Goal: Task Accomplishment & Management: Complete application form

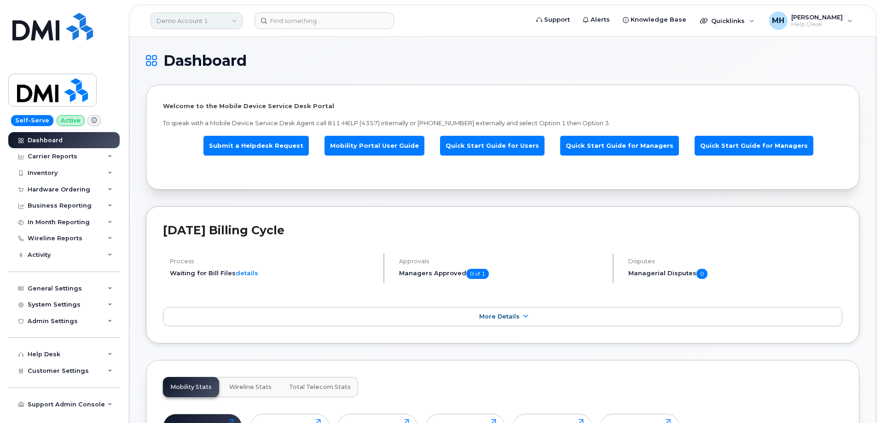
click at [221, 19] on link "Demo Account 1" at bounding box center [196, 20] width 92 height 17
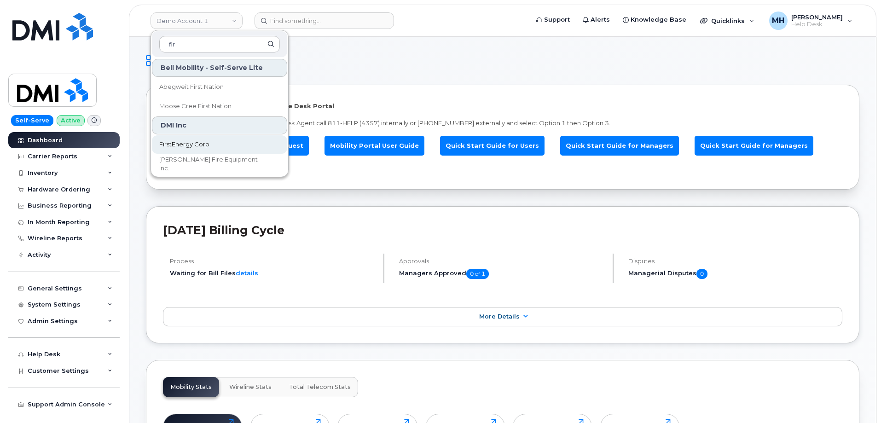
type input "fir"
click at [188, 139] on link "FirstEnergy Corp" at bounding box center [219, 144] width 135 height 18
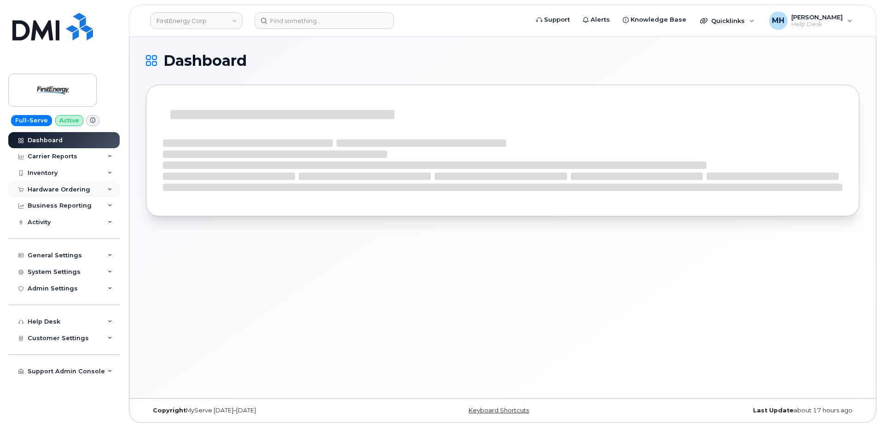
click at [73, 190] on div "Hardware Ordering" at bounding box center [59, 189] width 63 height 7
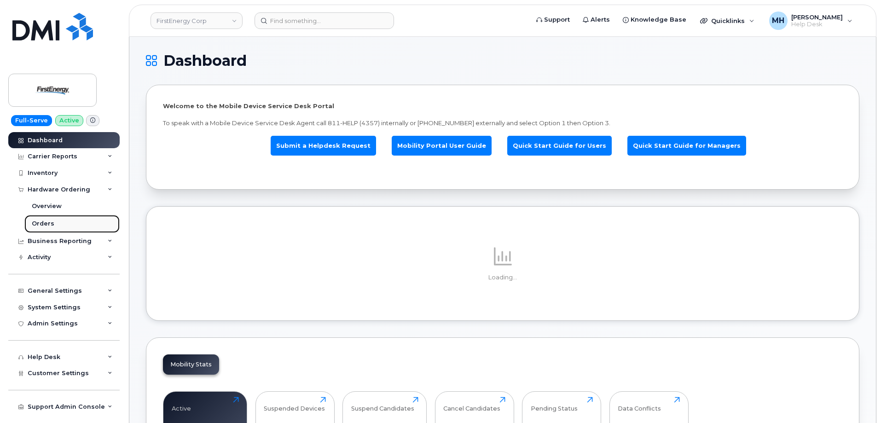
click at [54, 222] on link "Orders" at bounding box center [71, 223] width 95 height 17
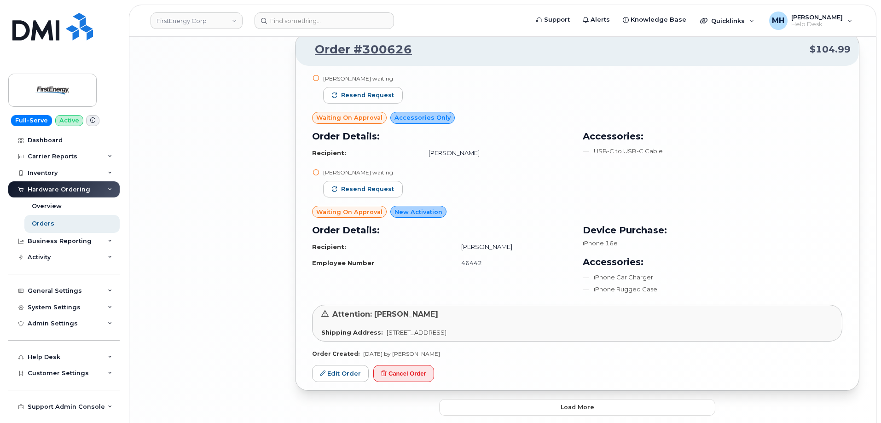
scroll to position [2005, 0]
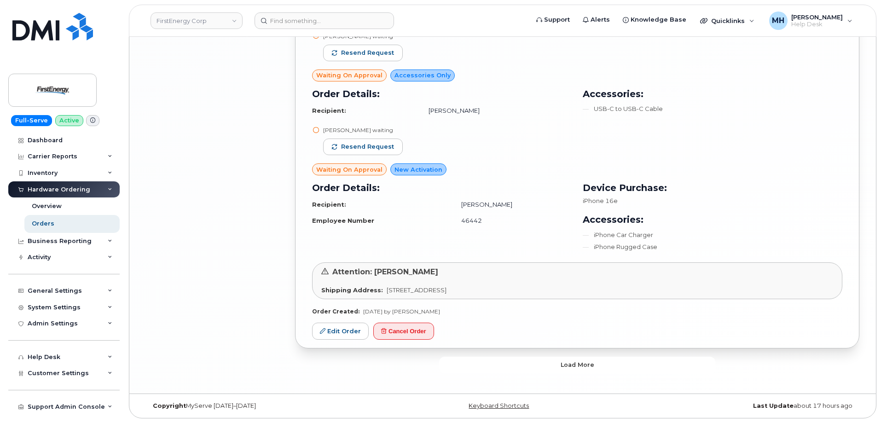
click at [533, 359] on button "Load more" at bounding box center [577, 365] width 276 height 17
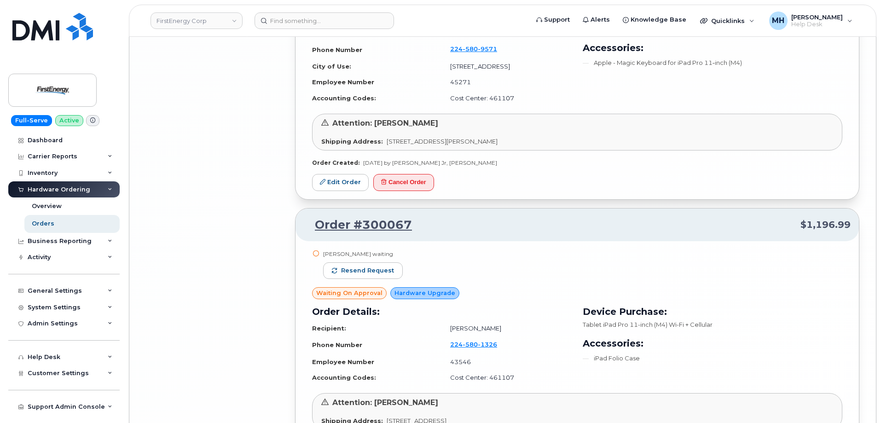
scroll to position [4162, 0]
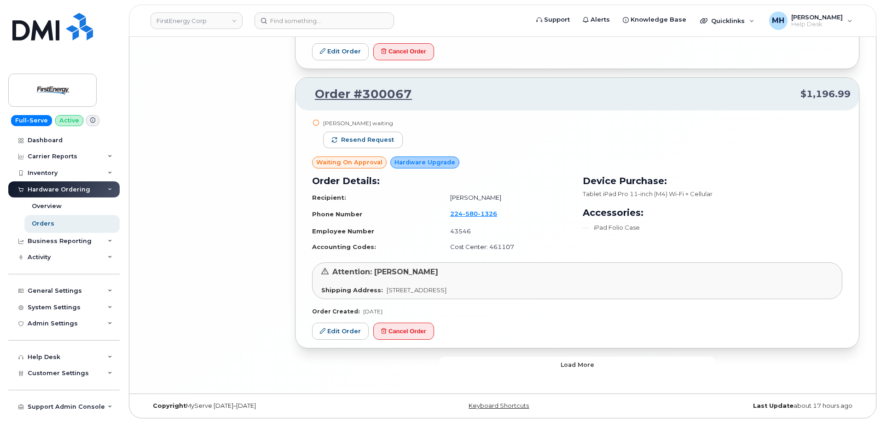
drag, startPoint x: 491, startPoint y: 366, endPoint x: 344, endPoint y: 367, distance: 146.8
click at [491, 367] on button "Load more" at bounding box center [577, 365] width 276 height 17
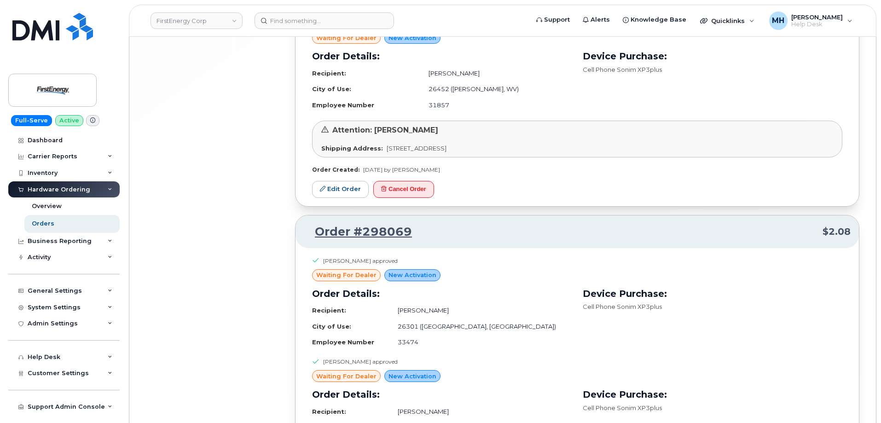
scroll to position [6612, 0]
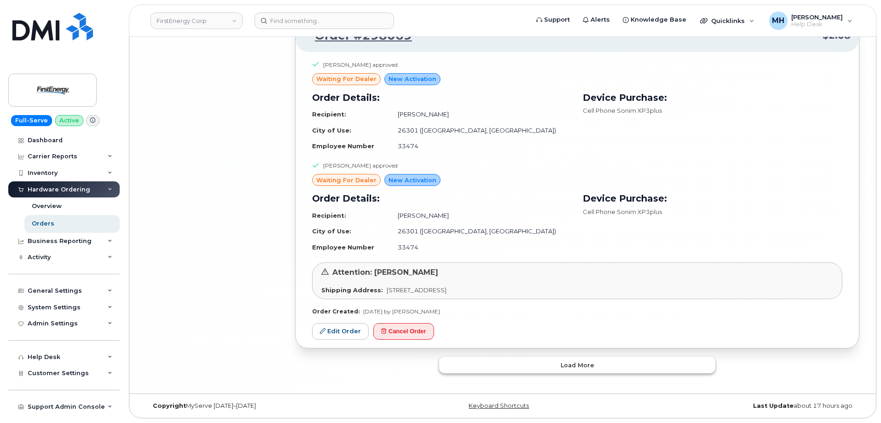
click at [482, 363] on button "Load more" at bounding box center [577, 365] width 276 height 17
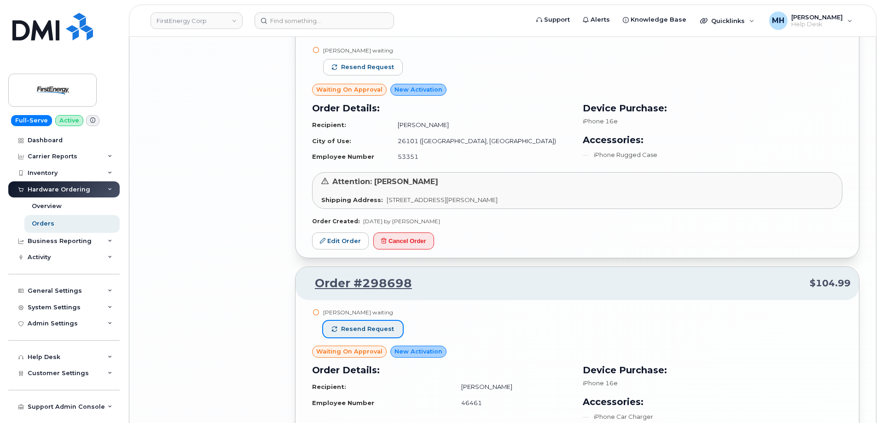
click at [382, 329] on span "Resend request" at bounding box center [367, 329] width 53 height 8
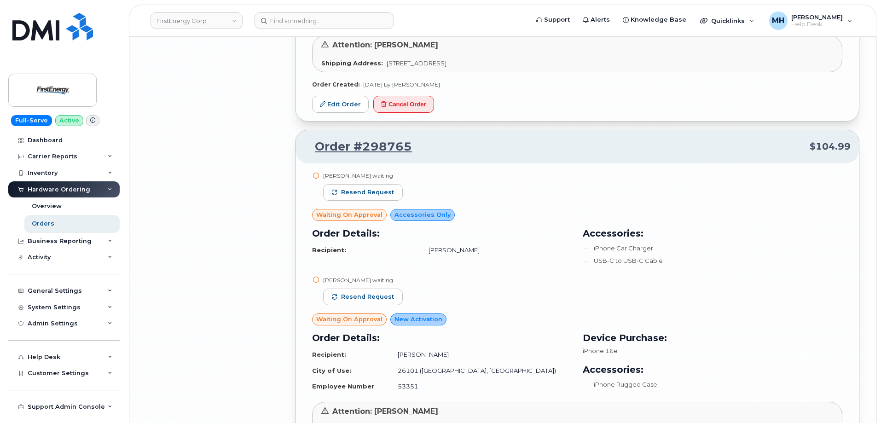
scroll to position [5242, 0]
click at [381, 299] on span "Resend request" at bounding box center [367, 297] width 53 height 8
click at [381, 192] on span "Resend request" at bounding box center [367, 193] width 53 height 8
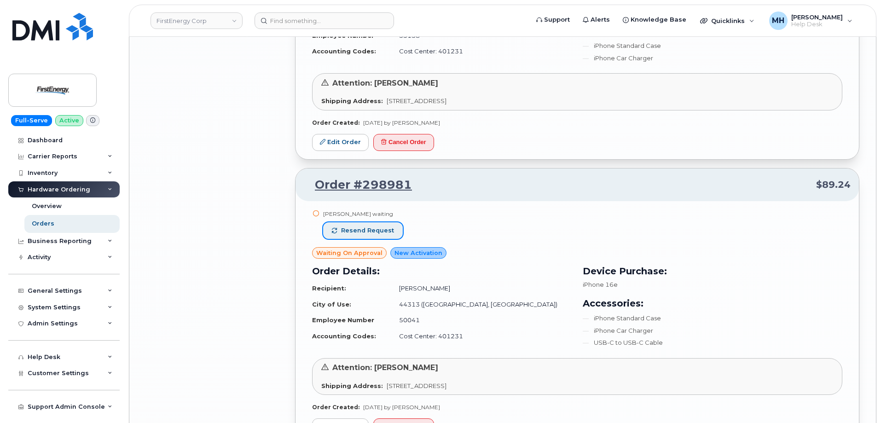
click at [390, 231] on span "Resend request" at bounding box center [367, 230] width 53 height 8
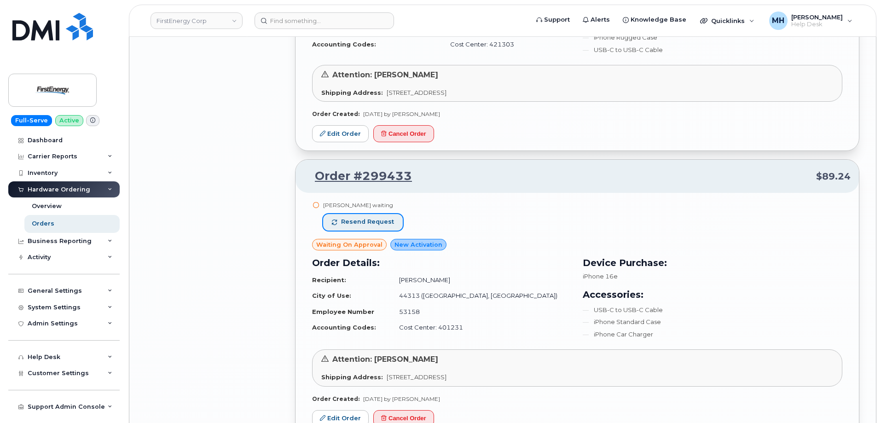
click at [388, 222] on span "Resend request" at bounding box center [367, 222] width 53 height 8
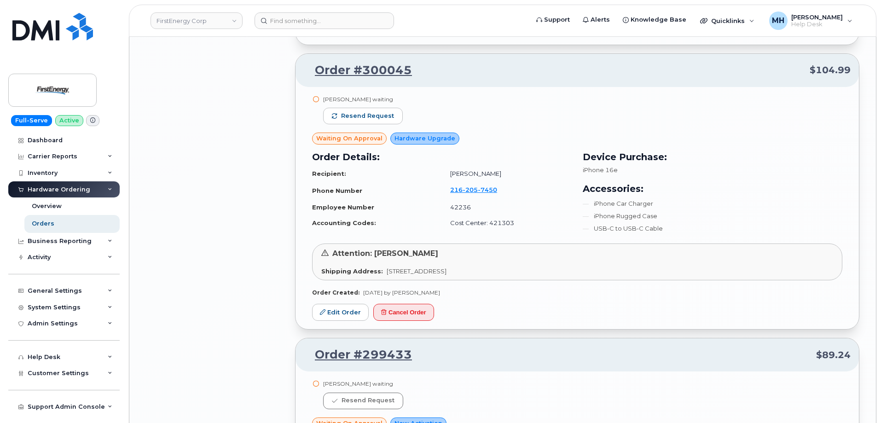
scroll to position [4460, 0]
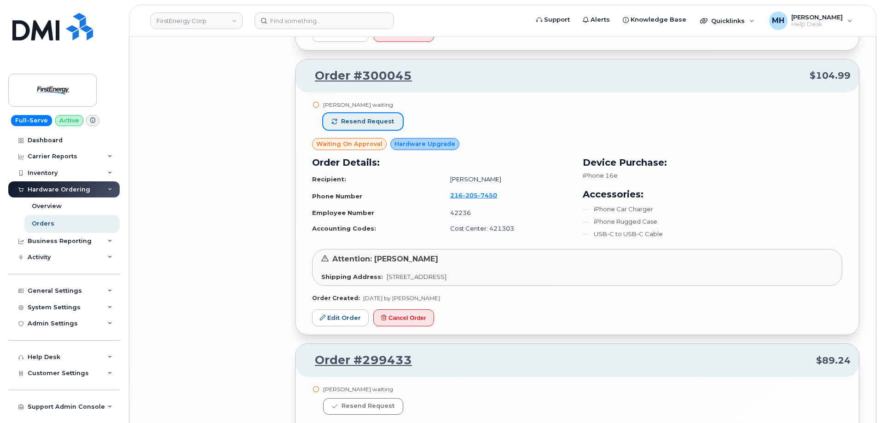
click at [383, 119] on span "Resend request" at bounding box center [367, 121] width 53 height 8
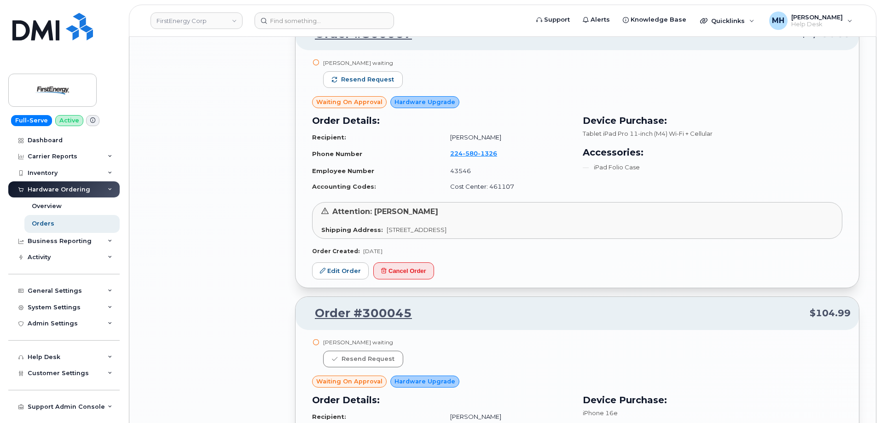
scroll to position [4138, 0]
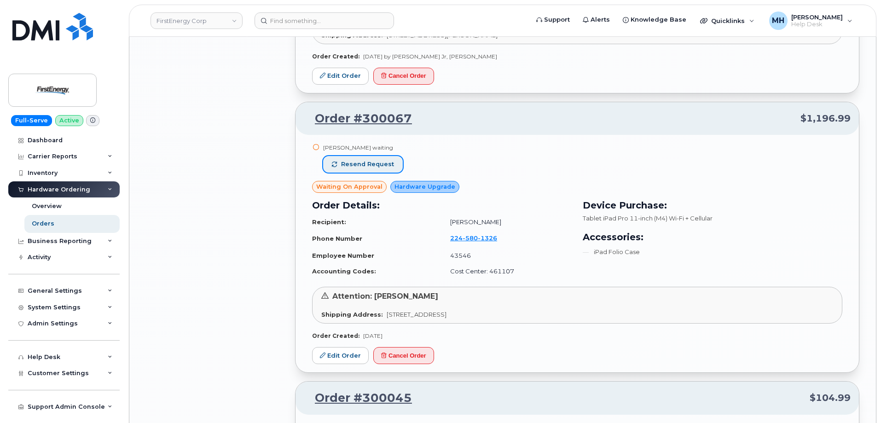
click at [382, 168] on span "Resend request" at bounding box center [367, 164] width 53 height 8
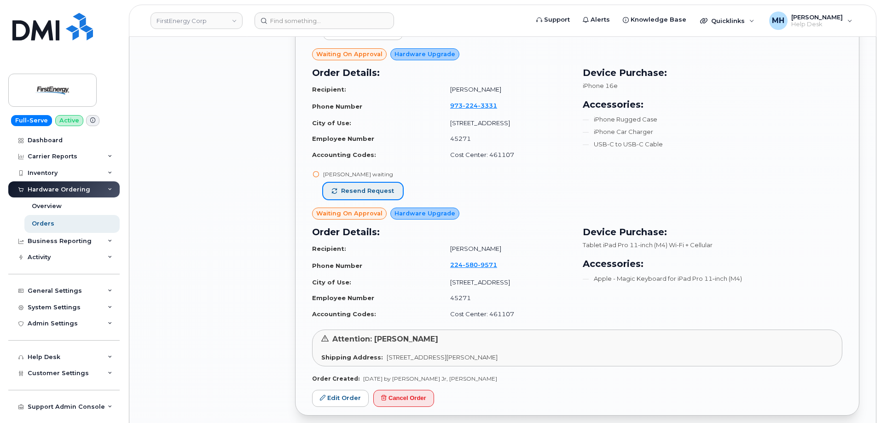
click at [371, 191] on span "Resend request" at bounding box center [367, 191] width 53 height 8
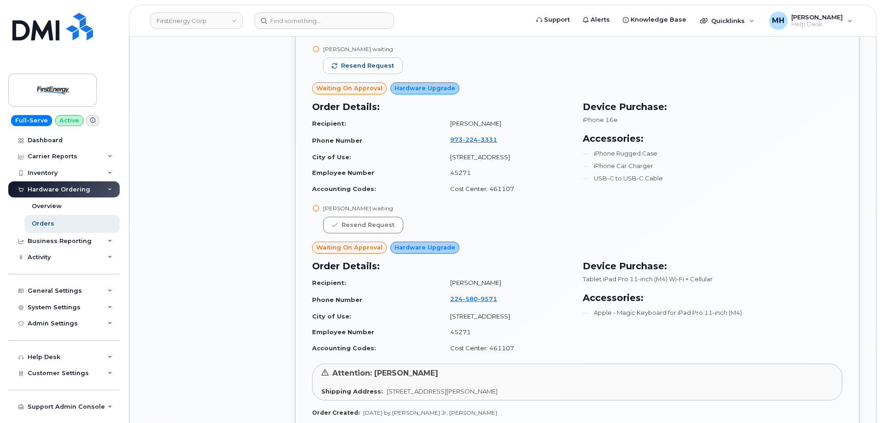
scroll to position [3723, 0]
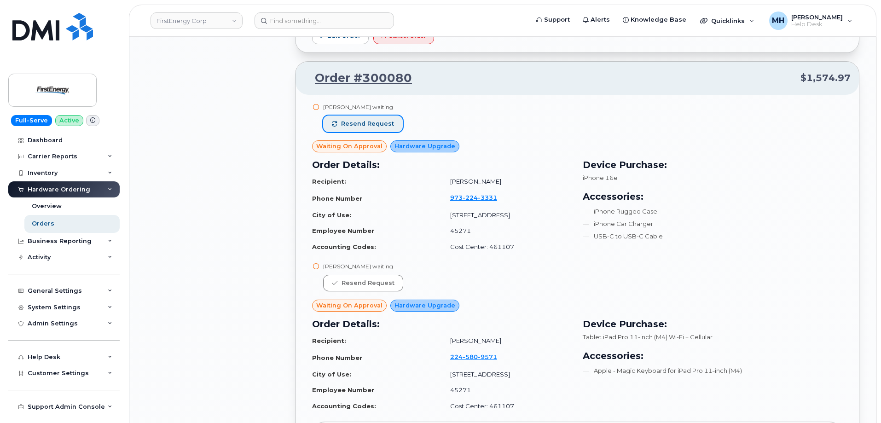
click at [363, 124] on span "Resend request" at bounding box center [367, 124] width 53 height 8
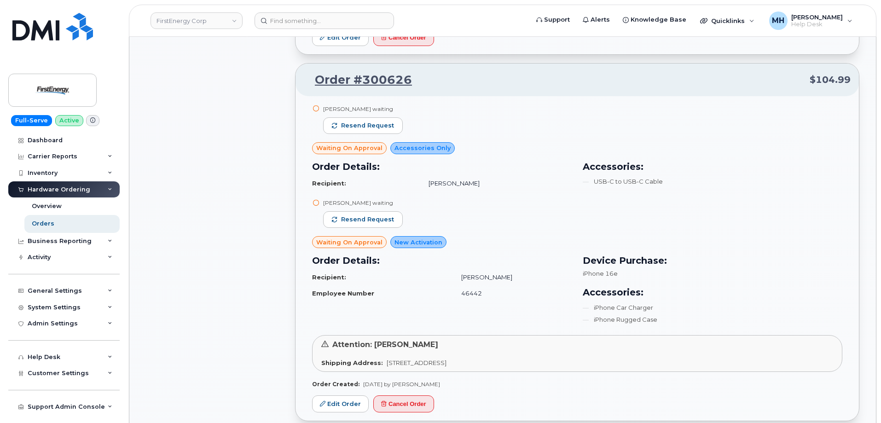
scroll to position [1929, 0]
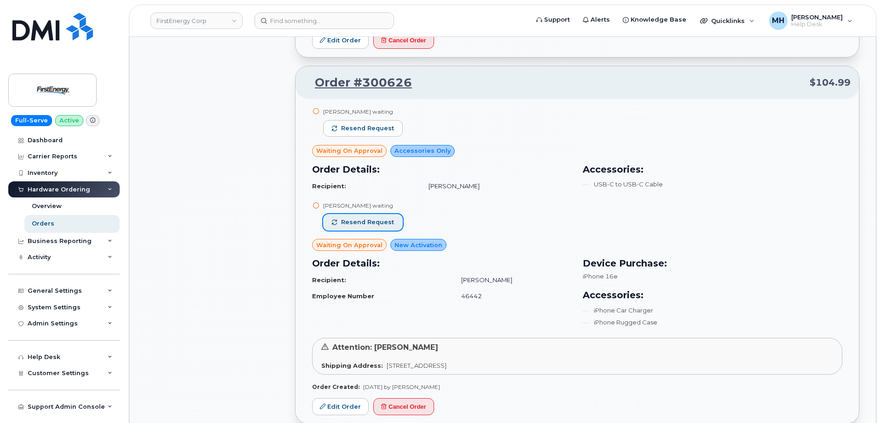
click at [388, 224] on span "Resend request" at bounding box center [367, 222] width 53 height 8
click at [379, 115] on div "Miroslav Gajdos waiting" at bounding box center [363, 112] width 80 height 8
click at [379, 121] on button "Resend request" at bounding box center [363, 128] width 80 height 17
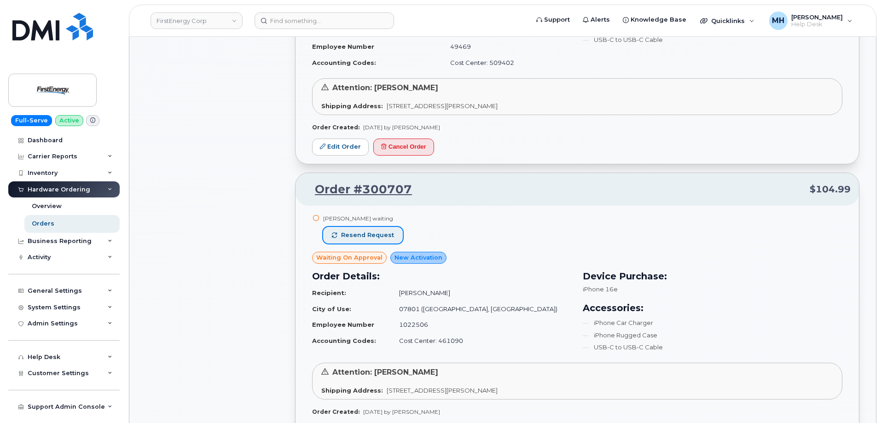
click at [381, 238] on span "Resend request" at bounding box center [367, 235] width 53 height 8
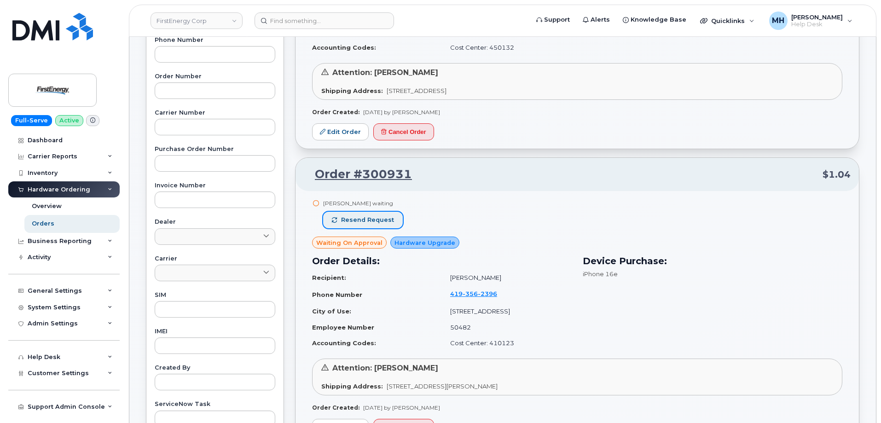
click at [368, 224] on span "Resend request" at bounding box center [367, 220] width 53 height 8
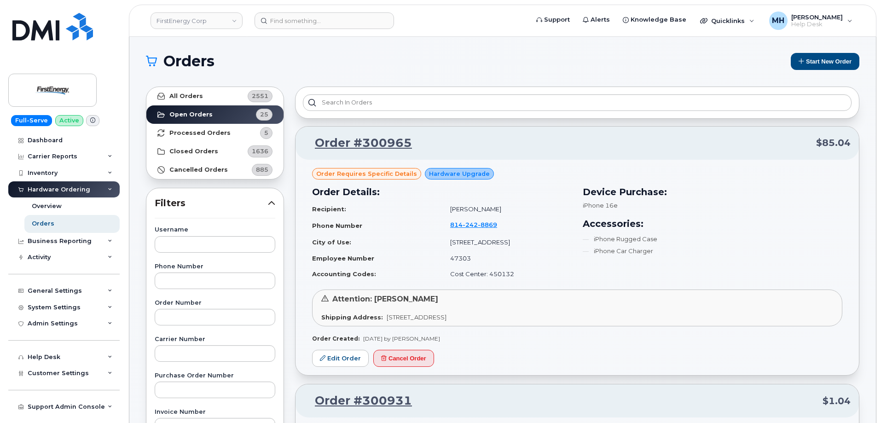
scroll to position [0, 0]
click at [182, 19] on link "FirstEnergy Corp" at bounding box center [196, 20] width 92 height 17
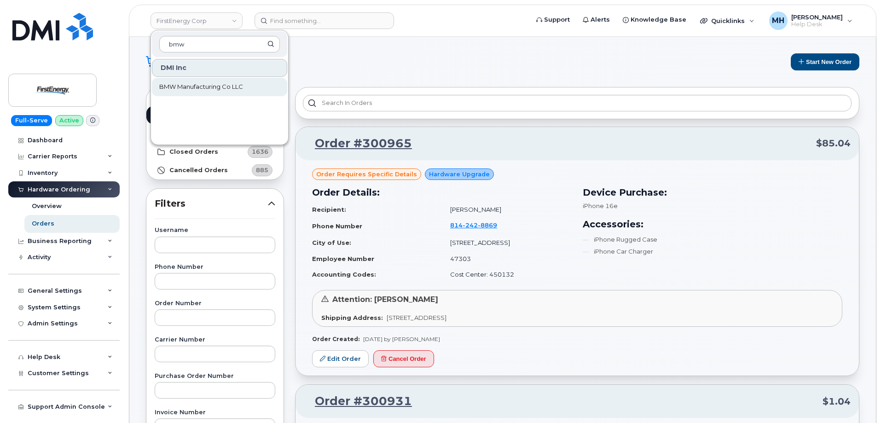
type input "bmw"
click at [174, 82] on span "BMW Manufacturing Co LLC" at bounding box center [201, 86] width 84 height 9
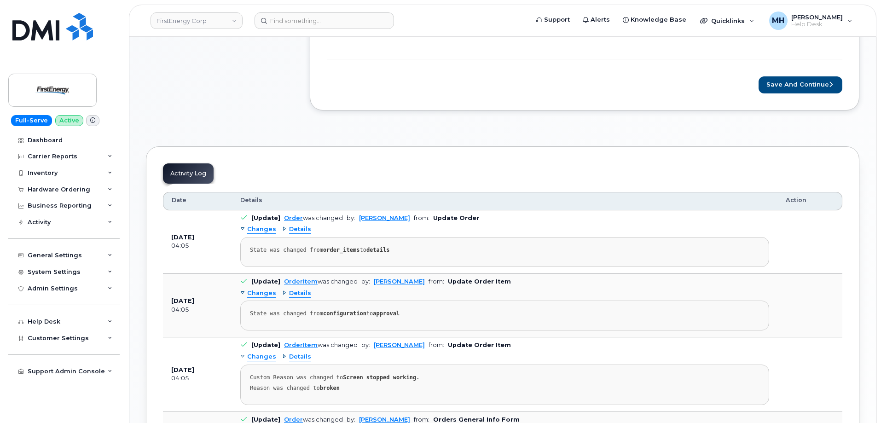
scroll to position [460, 0]
click at [771, 85] on button "Save and Continue" at bounding box center [800, 85] width 84 height 17
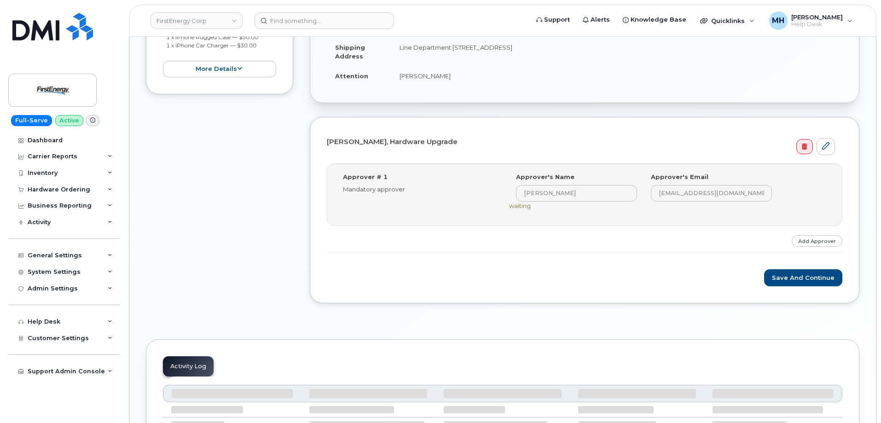
scroll to position [322, 0]
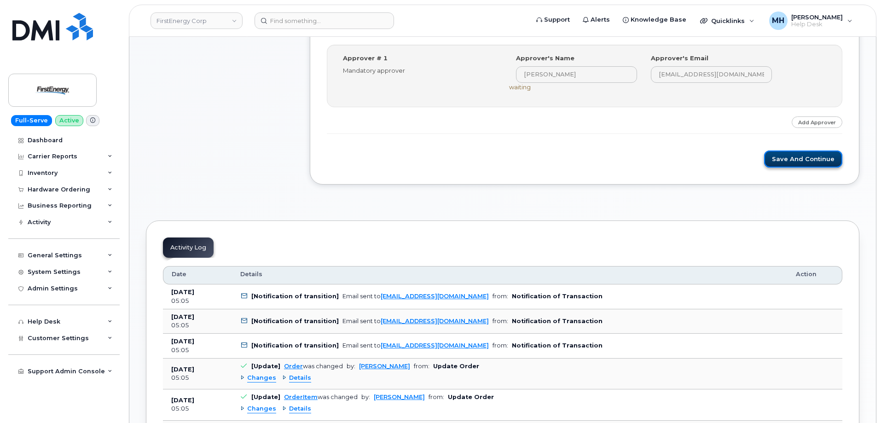
click at [772, 162] on button "Save and Continue" at bounding box center [803, 158] width 78 height 17
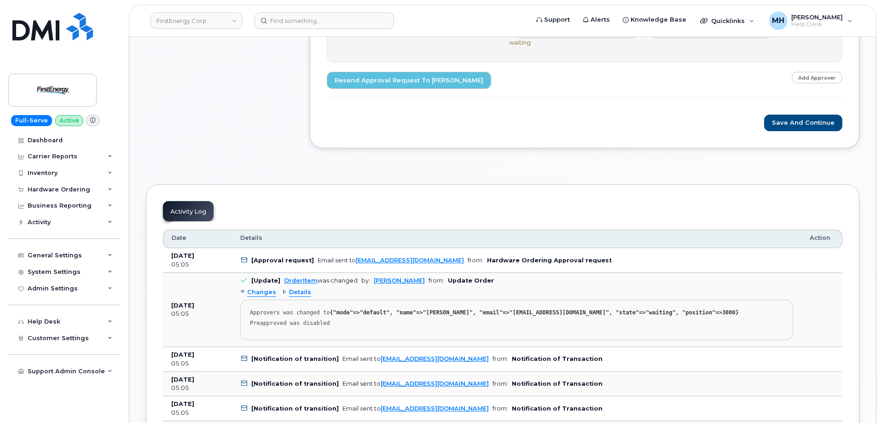
scroll to position [414, 0]
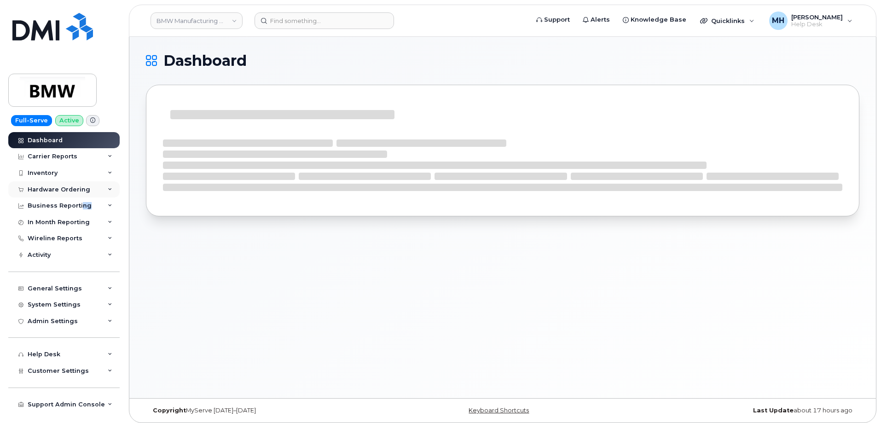
drag, startPoint x: 79, startPoint y: 206, endPoint x: 82, endPoint y: 193, distance: 13.3
click at [92, 196] on div "Dashboard Carrier Reports Monthly Billing Data Daily Data Pooling Data Behavior…" at bounding box center [65, 277] width 114 height 291
click at [78, 190] on div "Hardware Ordering" at bounding box center [59, 189] width 63 height 7
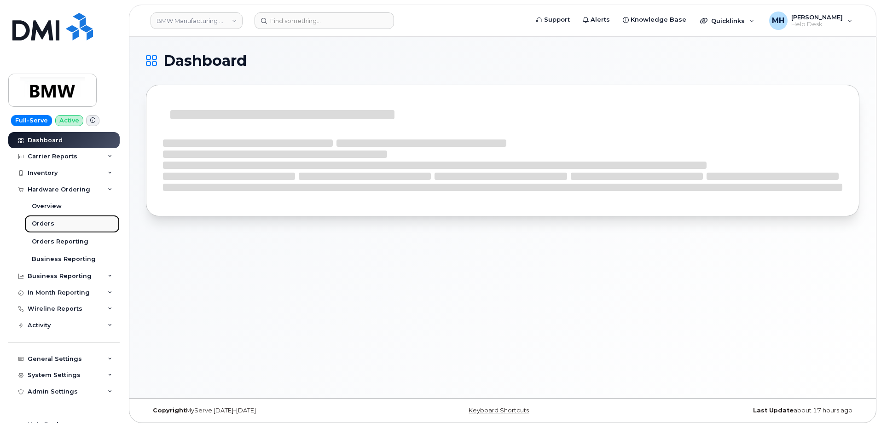
click at [53, 222] on link "Orders" at bounding box center [71, 223] width 95 height 17
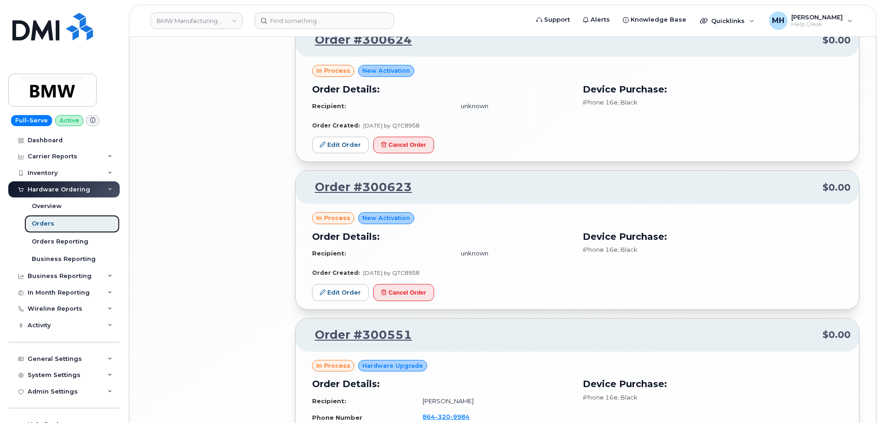
scroll to position [1494, 0]
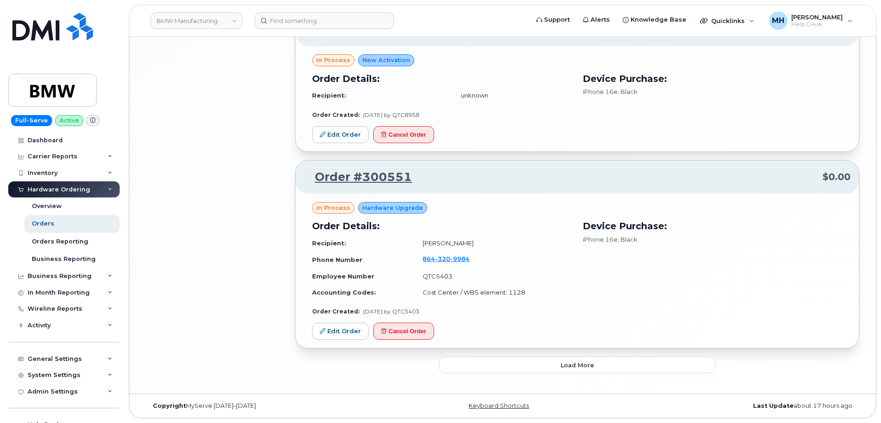
click at [465, 361] on button "Load more" at bounding box center [577, 365] width 276 height 17
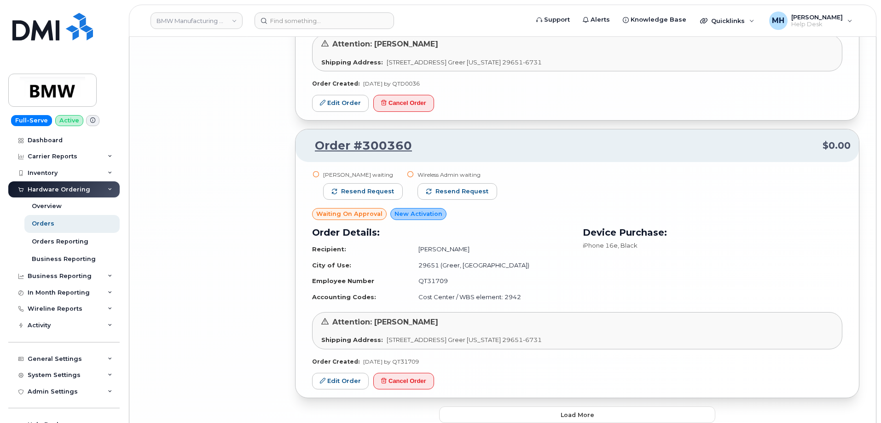
scroll to position [3723, 0]
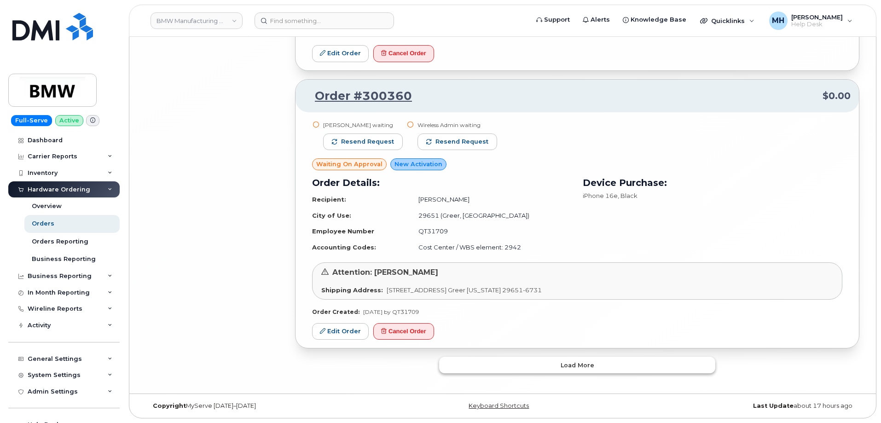
click at [471, 373] on button "Load more" at bounding box center [577, 365] width 276 height 17
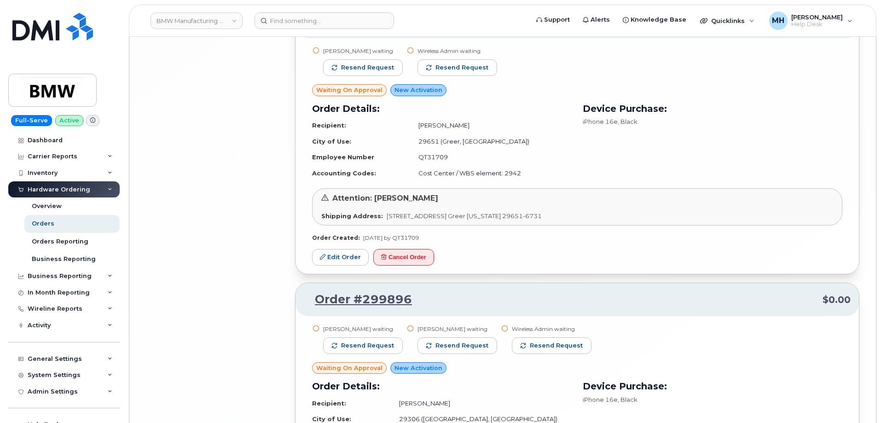
scroll to position [3796, 0]
click at [382, 352] on button "Resend request" at bounding box center [363, 346] width 80 height 17
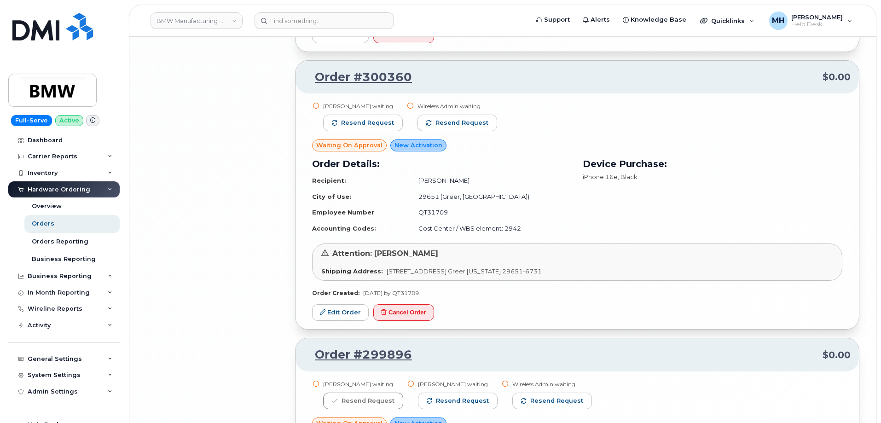
scroll to position [3658, 0]
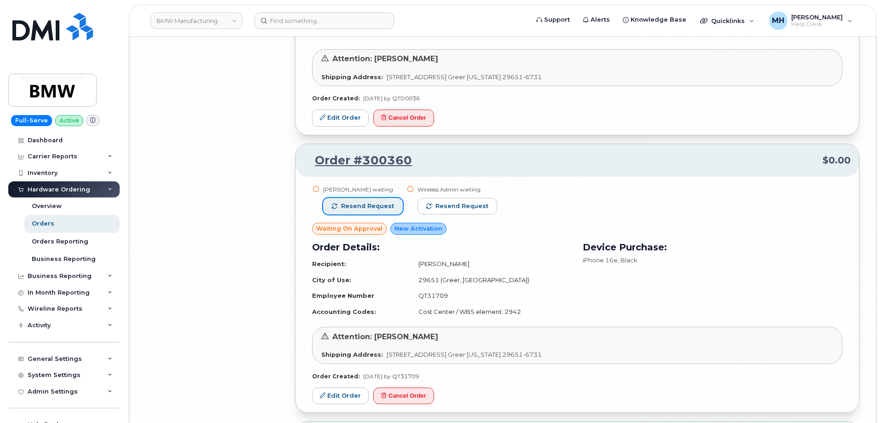
click at [369, 211] on button "Resend request" at bounding box center [363, 206] width 80 height 17
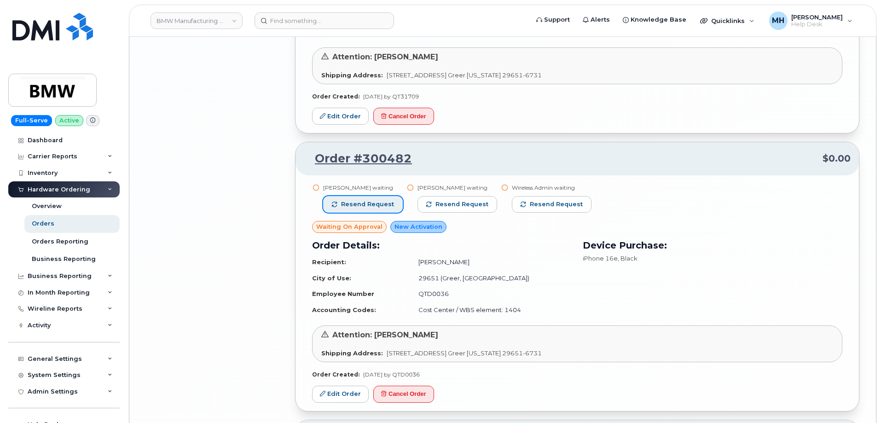
click at [369, 199] on button "Resend request" at bounding box center [363, 204] width 80 height 17
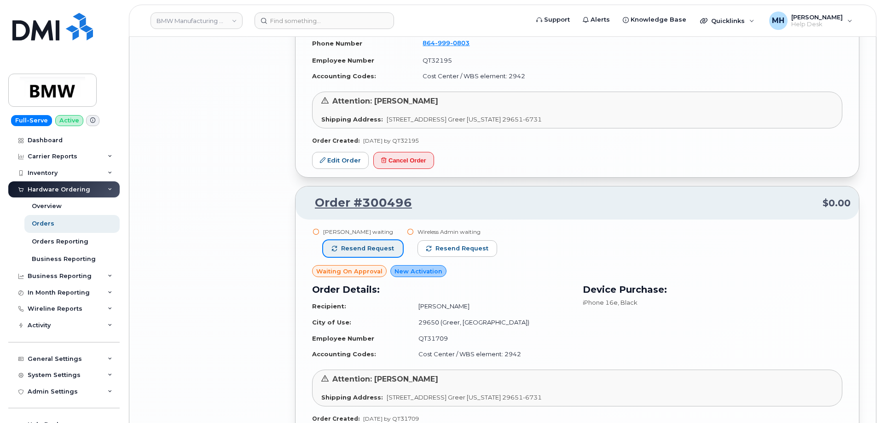
click at [374, 244] on button "Resend request" at bounding box center [363, 248] width 80 height 17
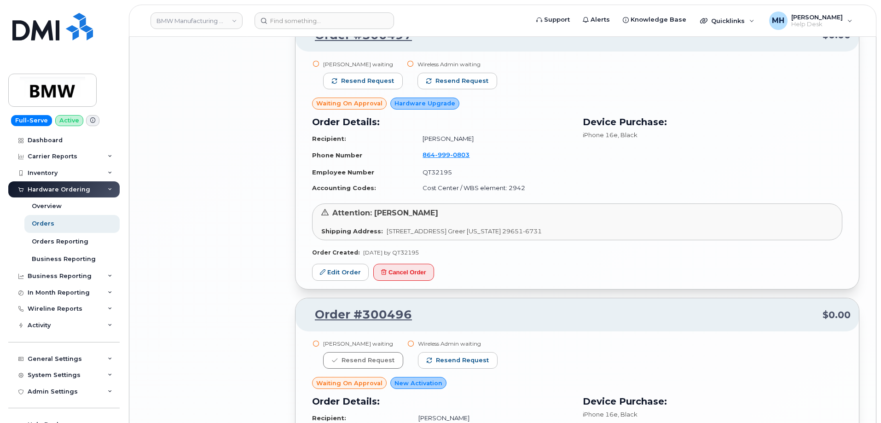
scroll to position [2830, 0]
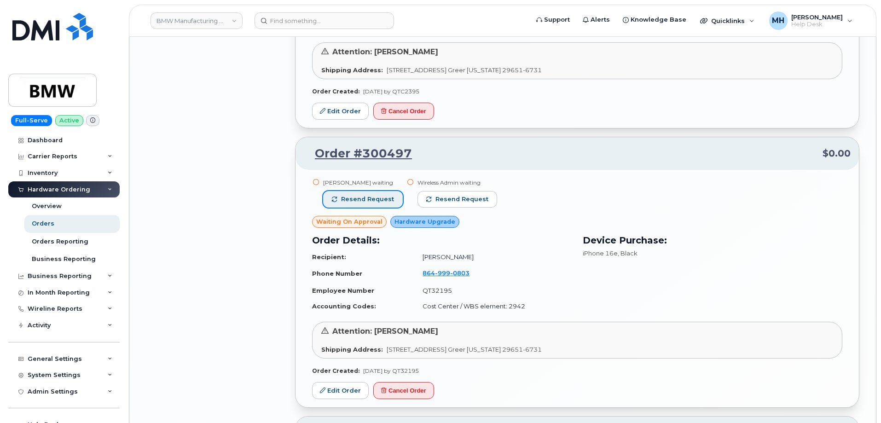
click at [372, 202] on span "Resend request" at bounding box center [367, 199] width 53 height 8
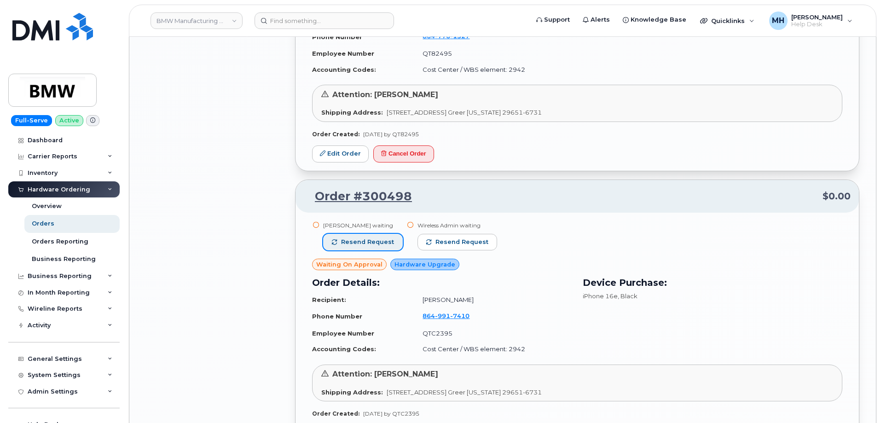
click at [380, 239] on span "Resend request" at bounding box center [367, 242] width 53 height 8
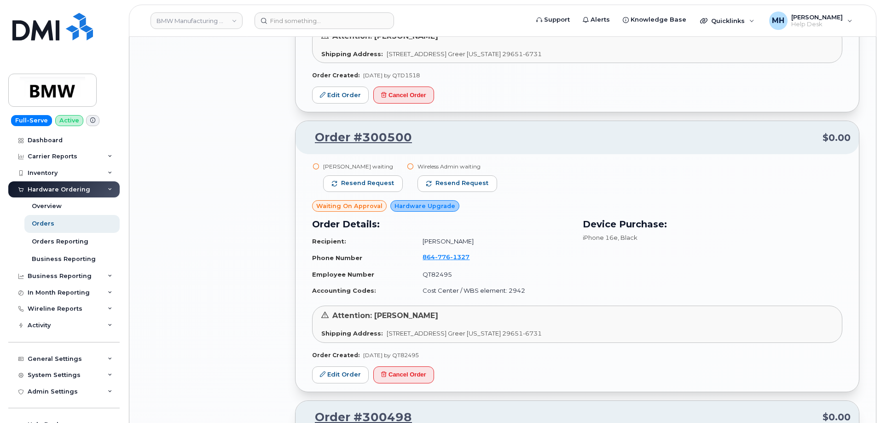
scroll to position [2278, 0]
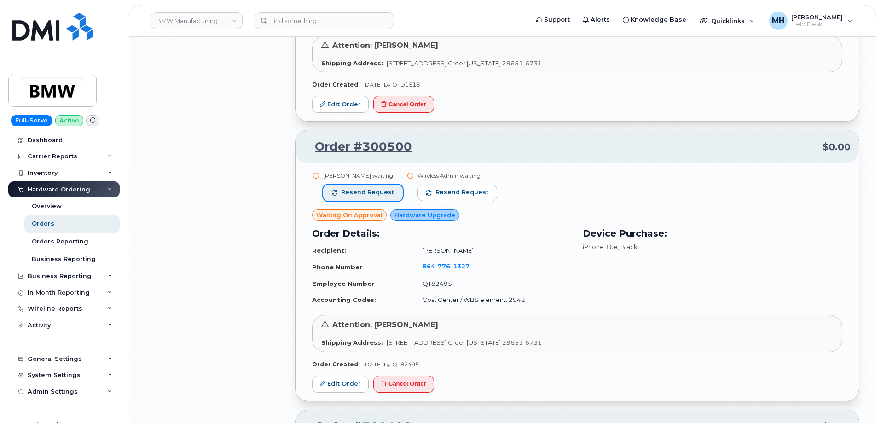
click at [364, 192] on span "Resend request" at bounding box center [367, 192] width 53 height 8
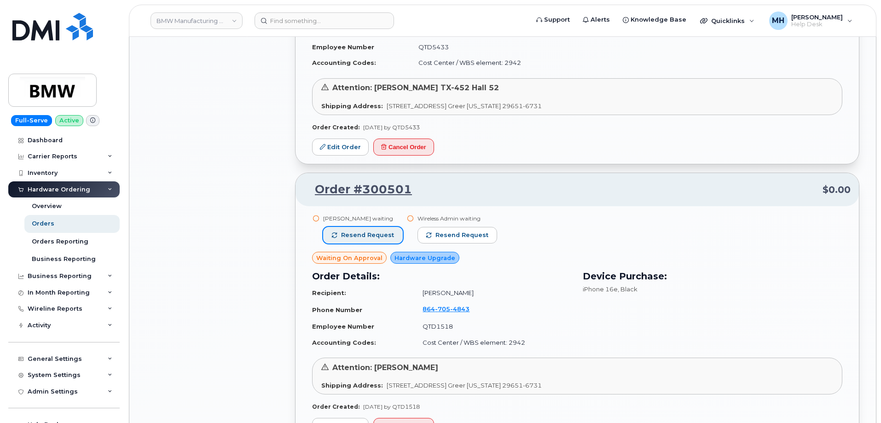
click at [363, 238] on span "Resend request" at bounding box center [367, 235] width 53 height 8
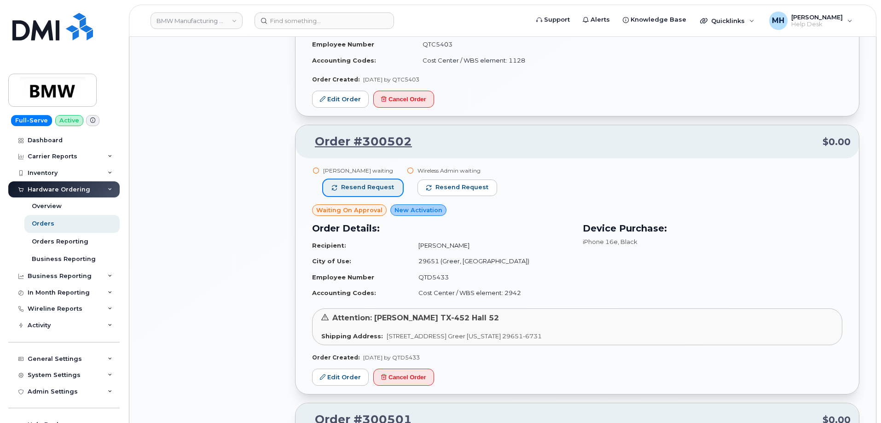
click at [376, 191] on span "Resend request" at bounding box center [367, 187] width 53 height 8
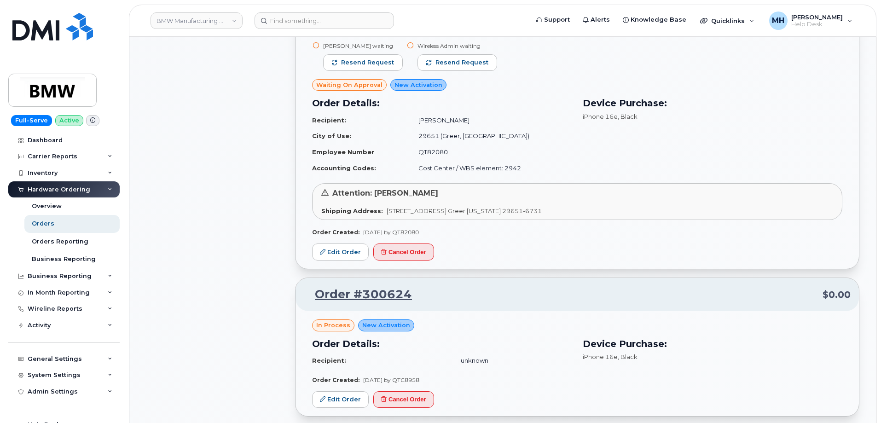
scroll to position [944, 0]
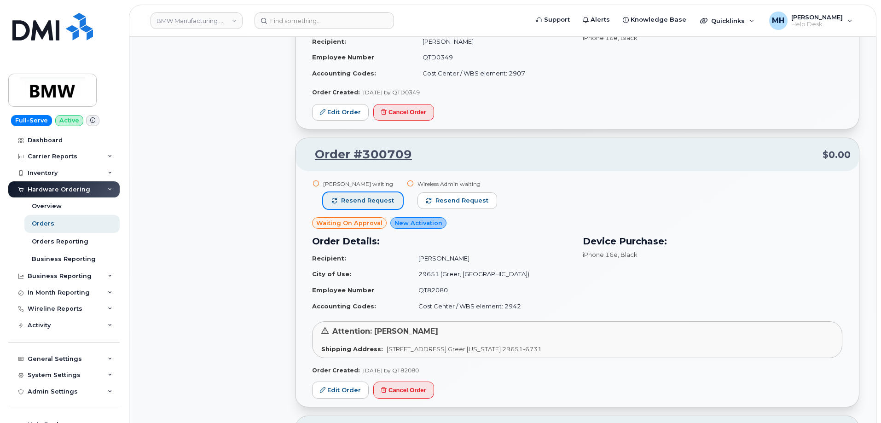
click at [379, 198] on span "Resend request" at bounding box center [367, 200] width 53 height 8
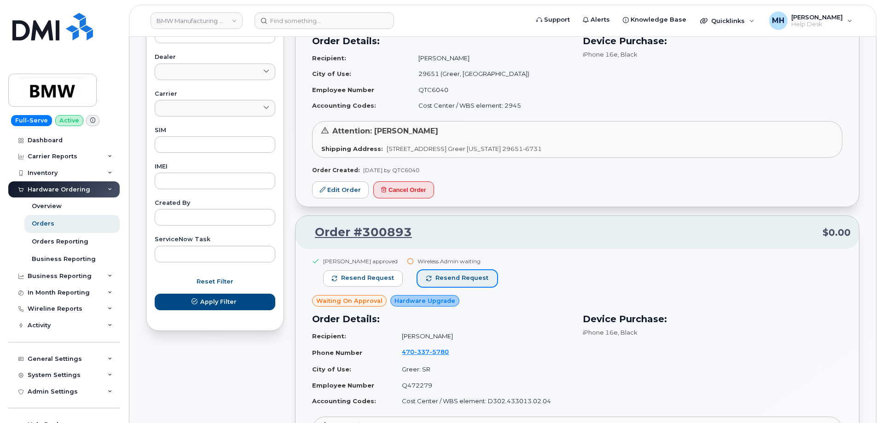
click at [450, 278] on span "Resend request" at bounding box center [461, 278] width 53 height 8
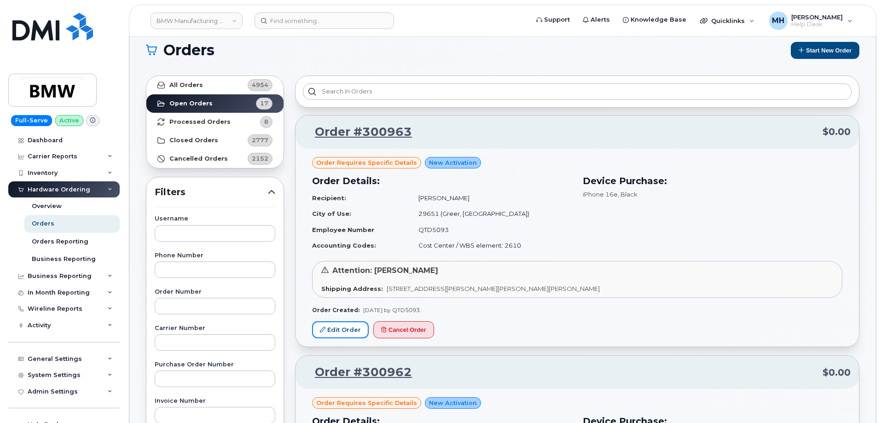
scroll to position [0, 0]
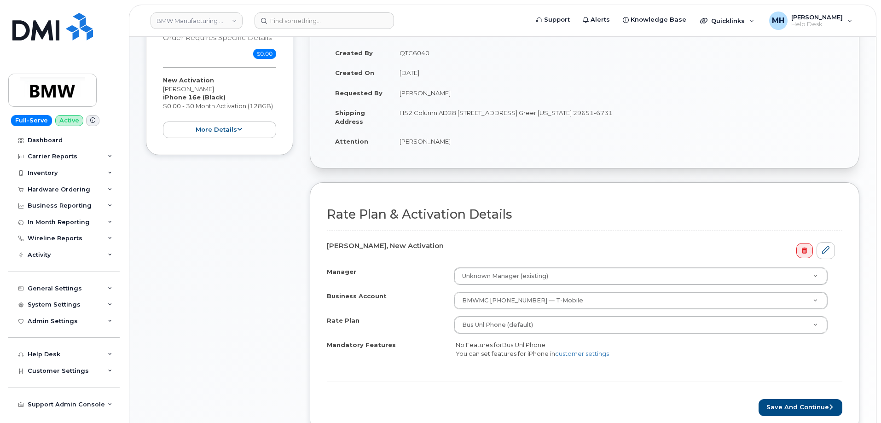
scroll to position [276, 0]
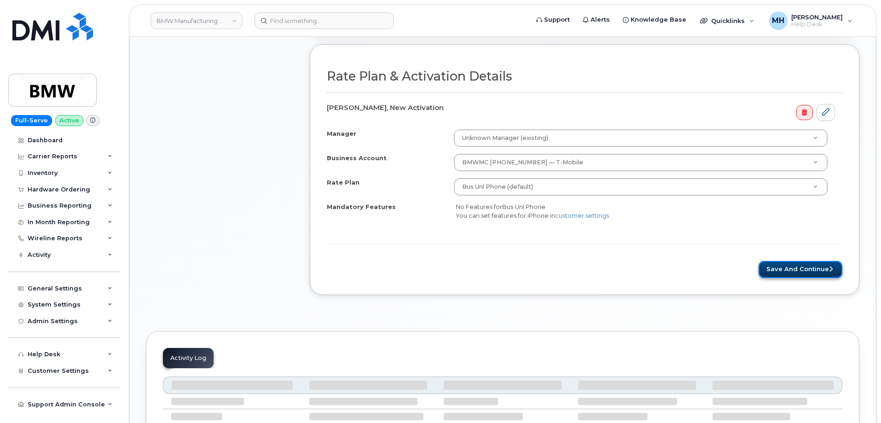
click at [778, 270] on button "Save and Continue" at bounding box center [800, 269] width 84 height 17
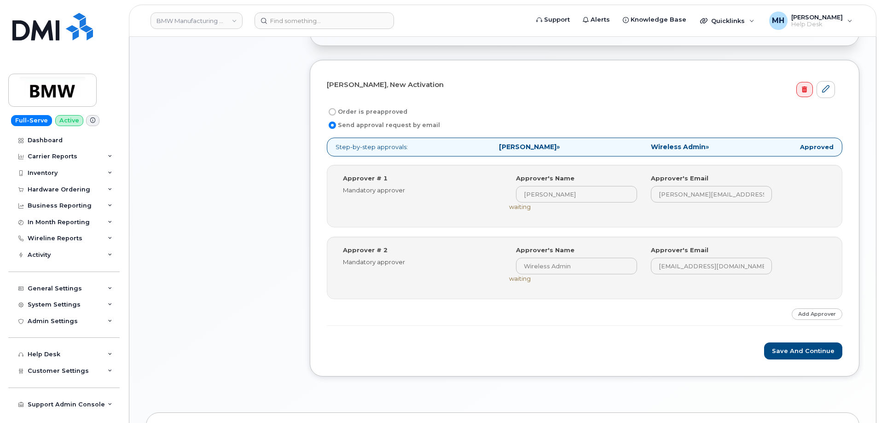
scroll to position [368, 0]
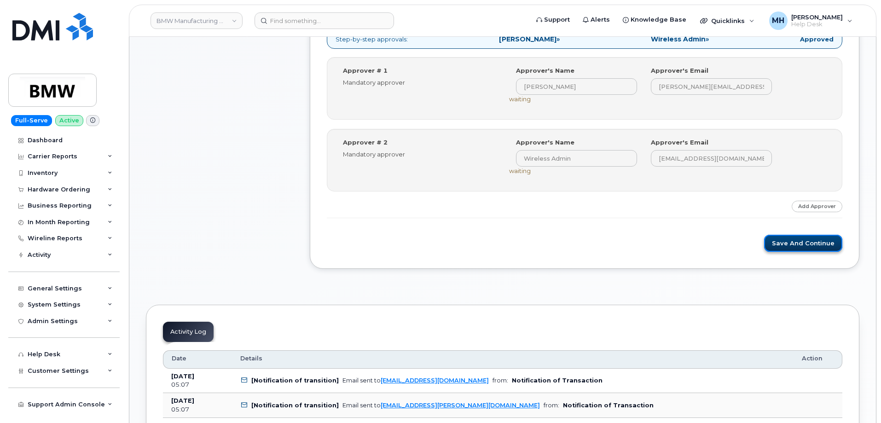
click at [804, 251] on button "Save and Continue" at bounding box center [803, 243] width 78 height 17
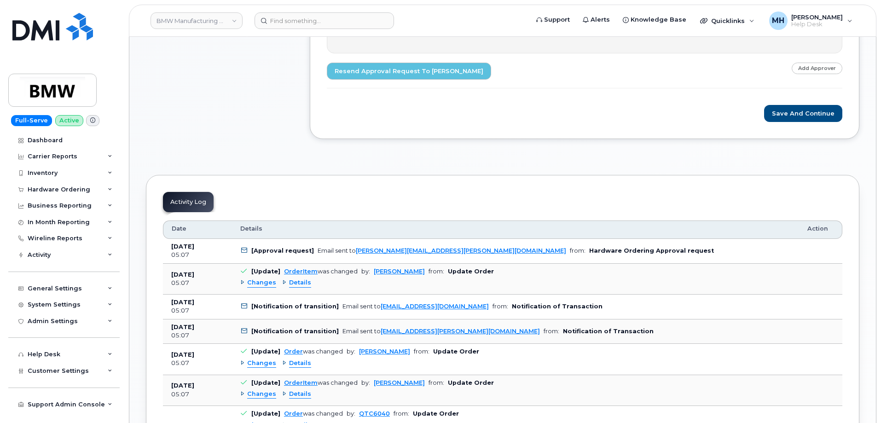
scroll to position [230, 0]
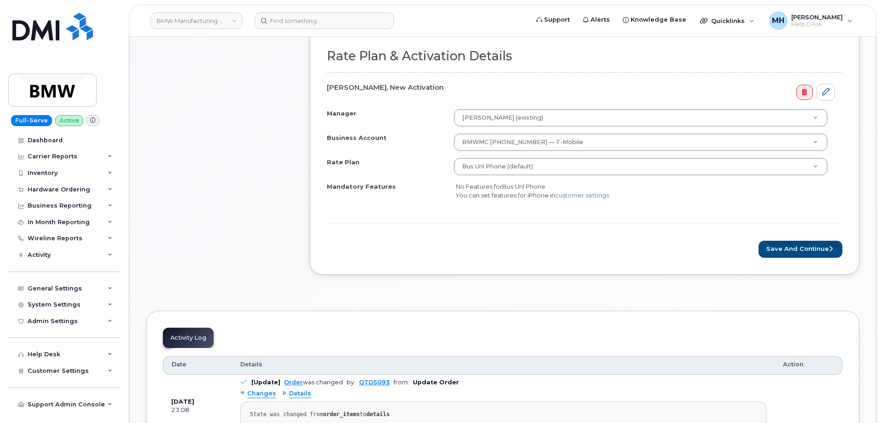
scroll to position [368, 0]
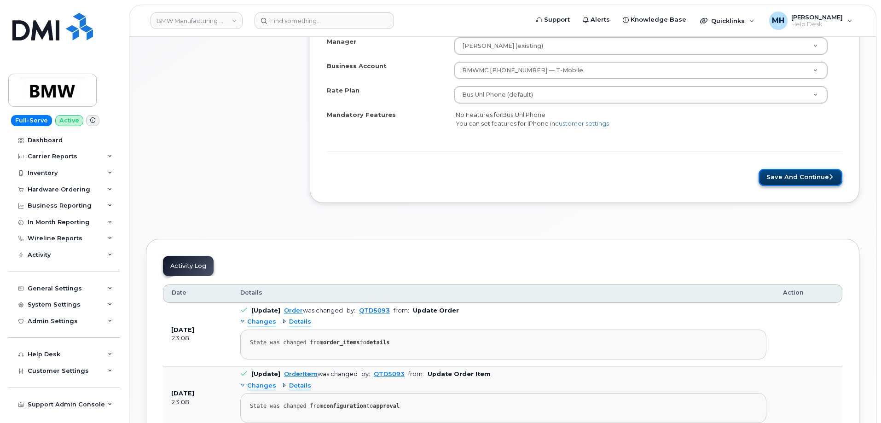
click at [768, 183] on button "Save and Continue" at bounding box center [800, 177] width 84 height 17
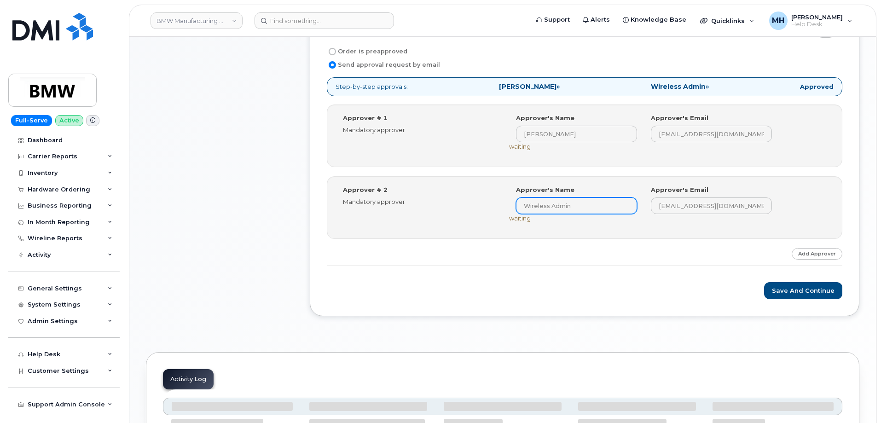
scroll to position [414, 0]
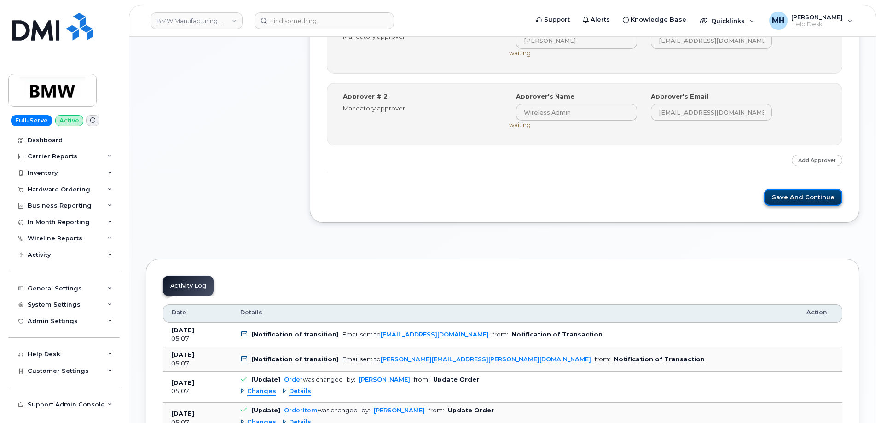
click at [770, 197] on button "Save and Continue" at bounding box center [803, 197] width 78 height 17
